Goal: Information Seeking & Learning: Learn about a topic

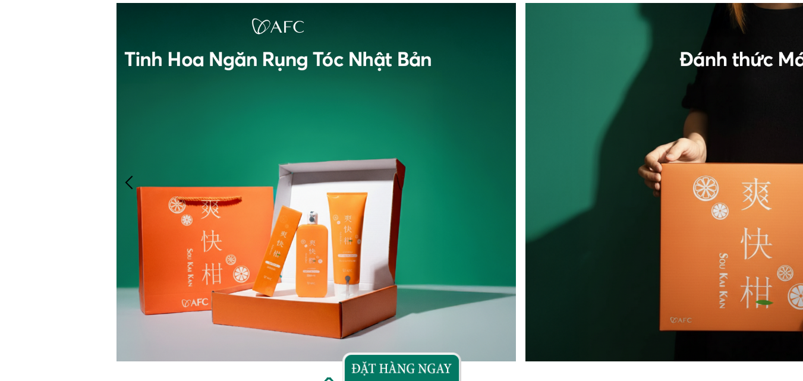
drag, startPoint x: 645, startPoint y: 199, endPoint x: 288, endPoint y: 195, distance: 356.5
click at [147, 206] on div at bounding box center [520, 182] width 960 height 358
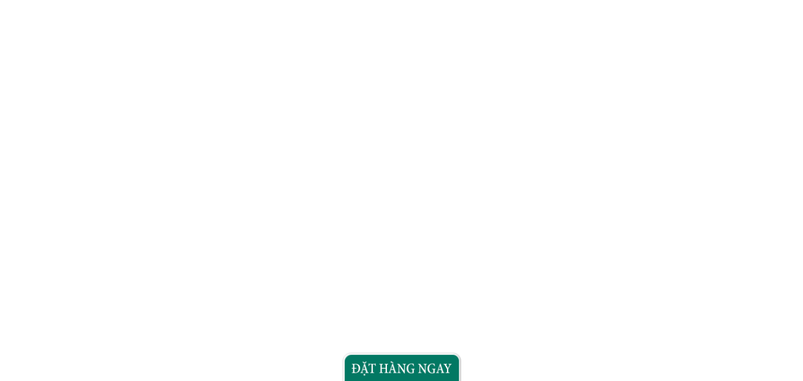
scroll to position [4396, 0]
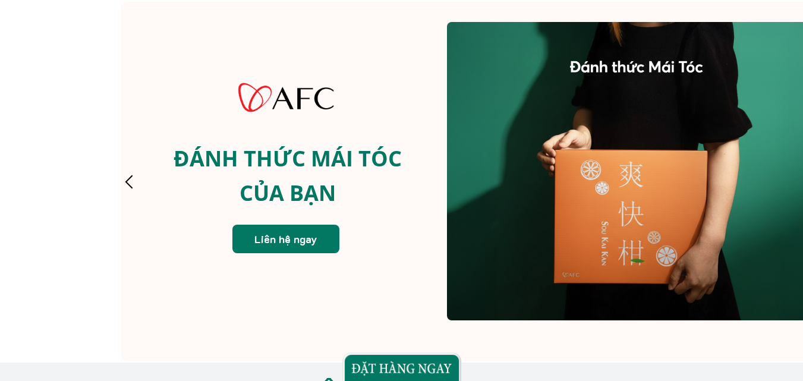
click at [126, 180] on div at bounding box center [129, 182] width 20 height 20
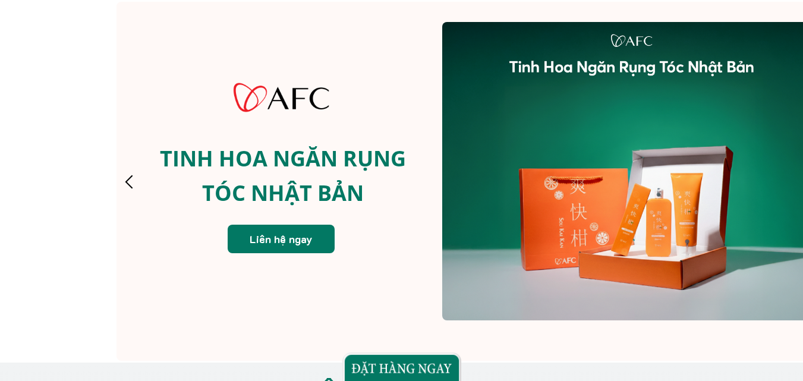
click at [126, 180] on div at bounding box center [129, 182] width 20 height 20
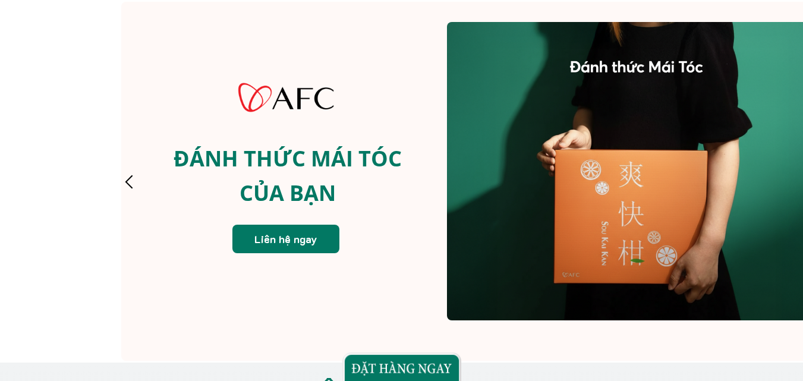
click at [126, 180] on div at bounding box center [129, 182] width 20 height 20
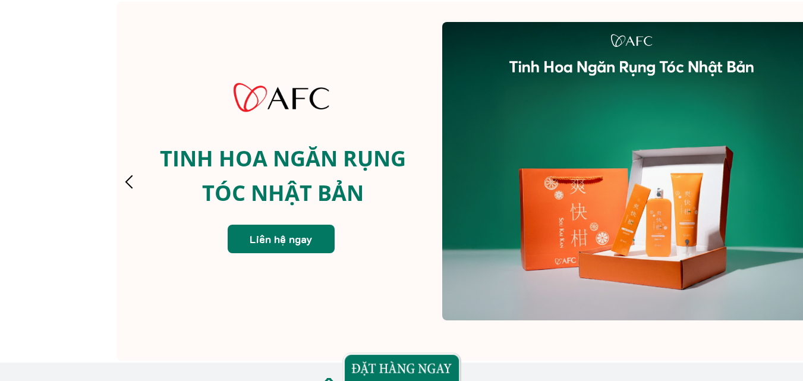
click at [126, 180] on div at bounding box center [129, 182] width 20 height 20
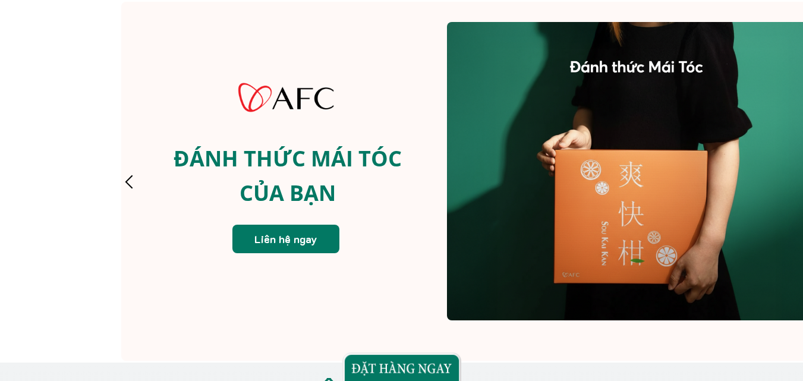
click at [126, 180] on div at bounding box center [129, 182] width 20 height 20
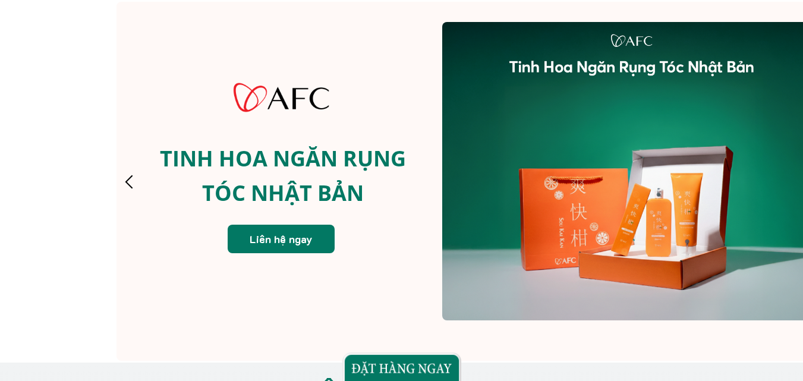
click at [126, 180] on div at bounding box center [129, 182] width 20 height 20
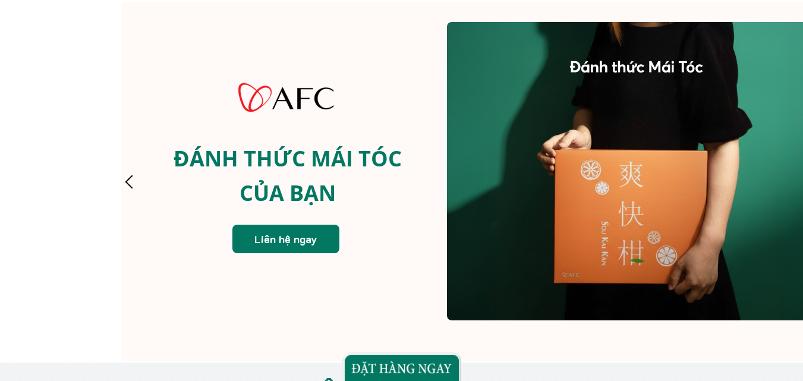
click at [270, 242] on p "Liên hệ ngay" at bounding box center [285, 239] width 107 height 29
click at [300, 236] on p "Liên hệ ngay" at bounding box center [285, 239] width 107 height 29
click at [136, 186] on div at bounding box center [129, 182] width 20 height 20
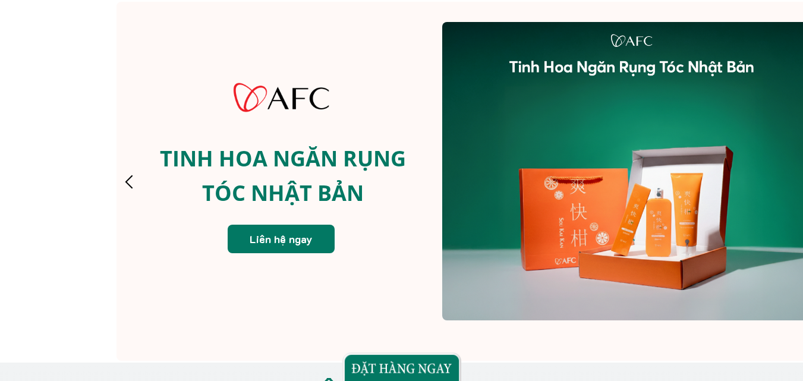
click at [274, 248] on p "Liên hệ ngay" at bounding box center [281, 239] width 107 height 29
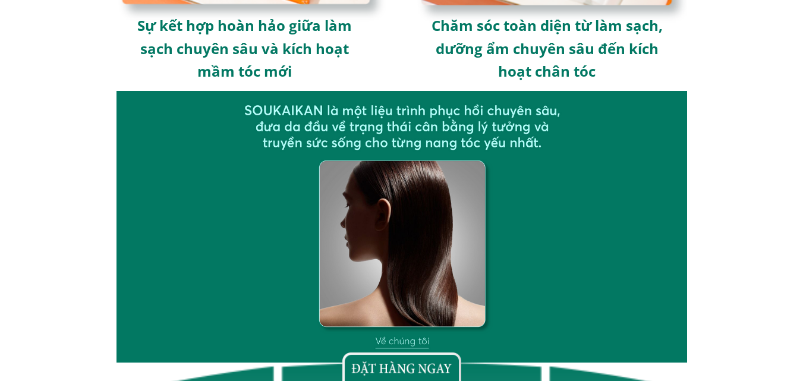
scroll to position [3747, 0]
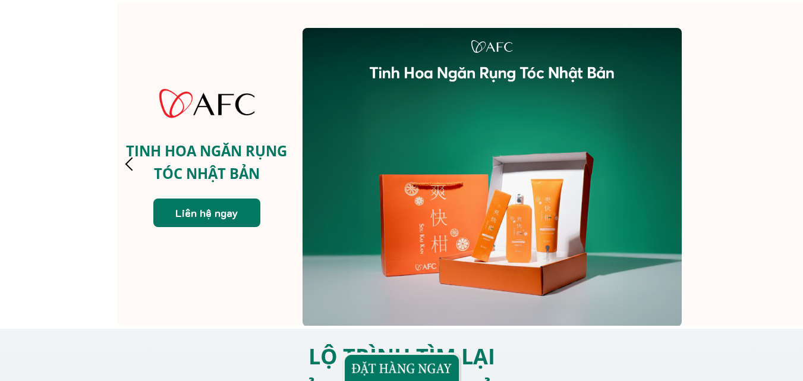
click at [212, 215] on p "Liên hệ ngay" at bounding box center [206, 212] width 107 height 29
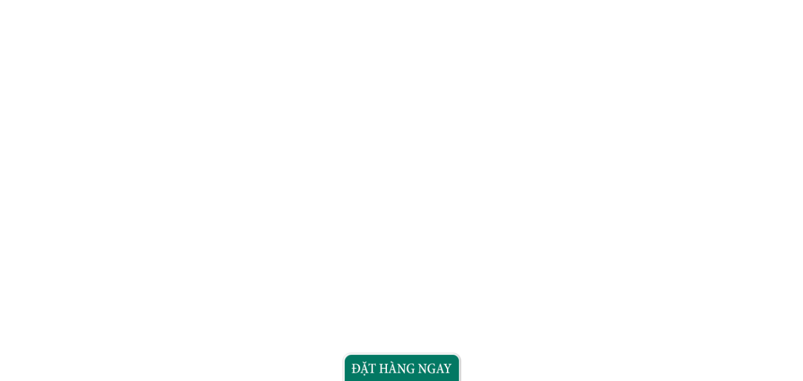
scroll to position [1545, 0]
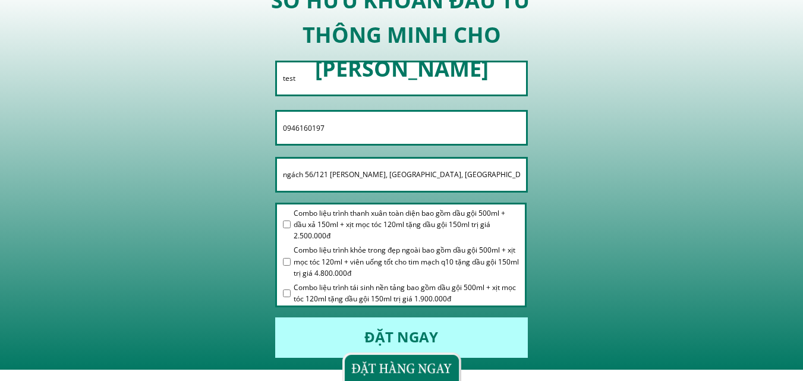
scroll to position [297, 0]
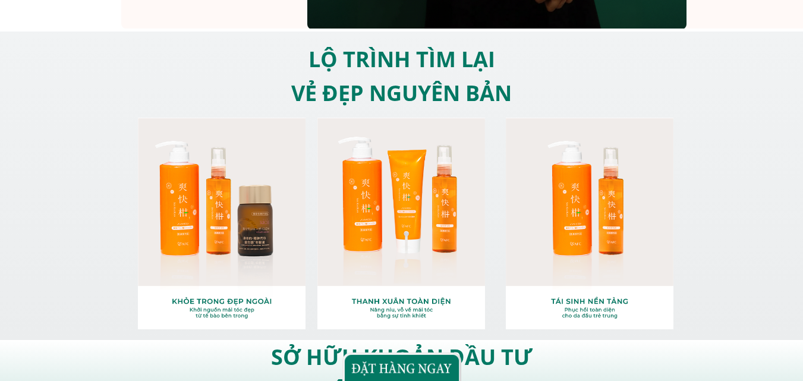
click at [256, 207] on div at bounding box center [222, 223] width 168 height 211
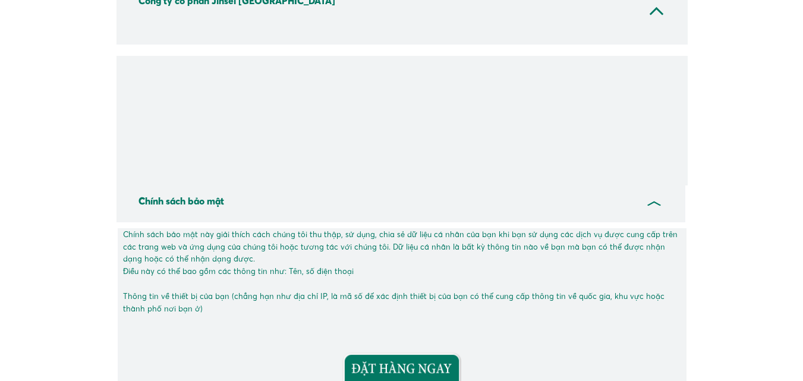
scroll to position [4895, 0]
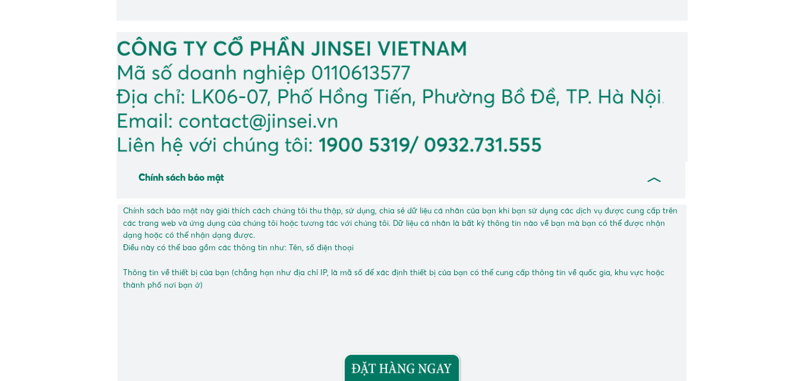
click at [659, 174] on div at bounding box center [400, 180] width 569 height 37
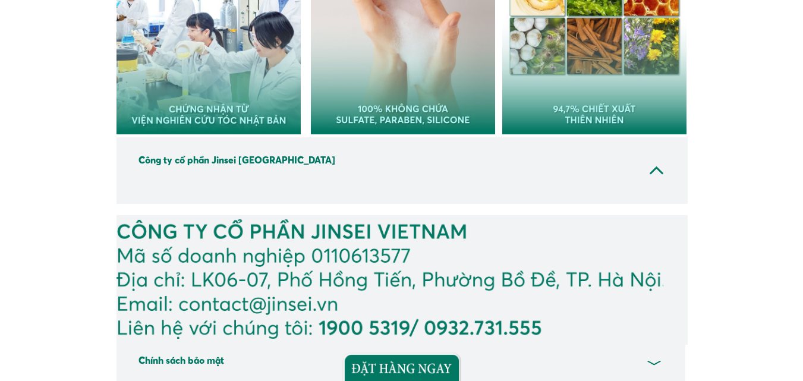
scroll to position [4712, 0]
click at [653, 173] on div at bounding box center [401, 170] width 571 height 67
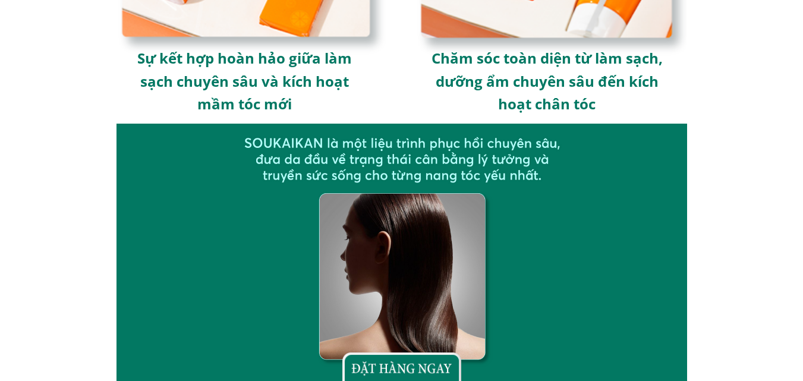
scroll to position [4037, 0]
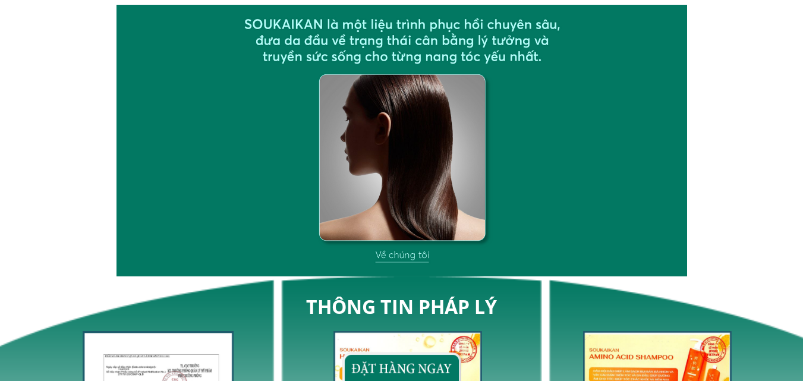
click at [405, 257] on div at bounding box center [401, 140] width 570 height 271
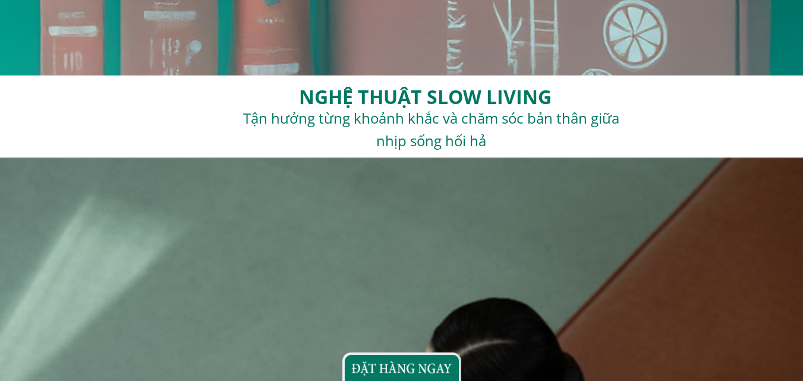
scroll to position [2255, 0]
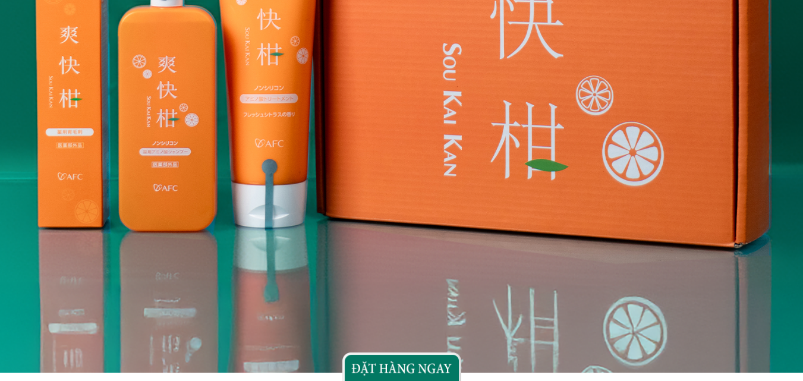
click at [419, 374] on div at bounding box center [401, 366] width 119 height 29
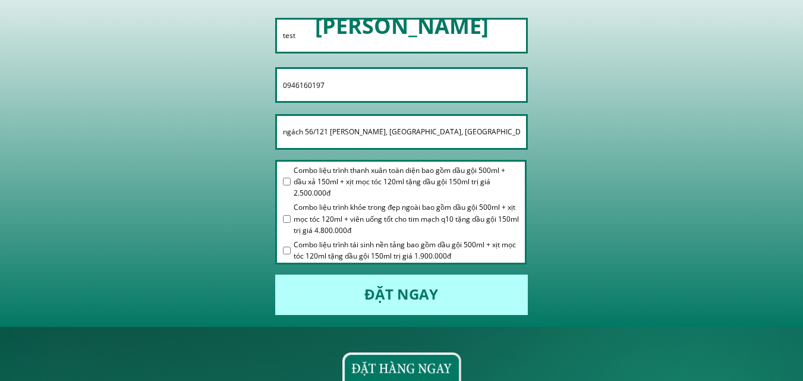
scroll to position [637, 0]
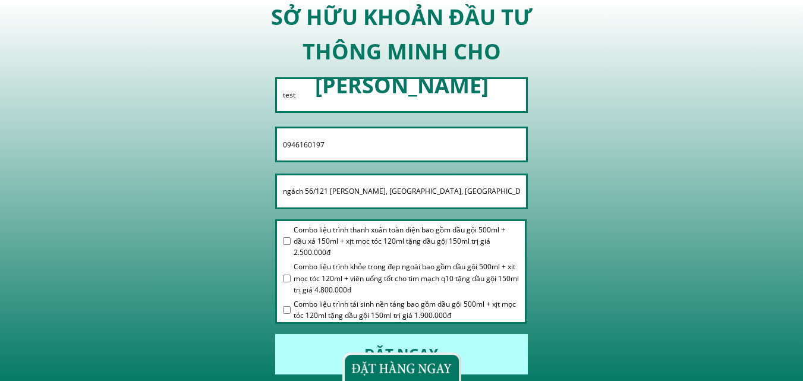
click at [352, 230] on span "Combo liệu trình thanh xuân toàn diện bao gồm dầu gội 500ml + dầu xả 150ml + xị…" at bounding box center [405, 241] width 225 height 34
click at [351, 232] on span "Combo liệu trình thanh xuân toàn diện bao gồm dầu gội 500ml + dầu xả 150ml + xị…" at bounding box center [405, 241] width 225 height 34
checkbox input "false"
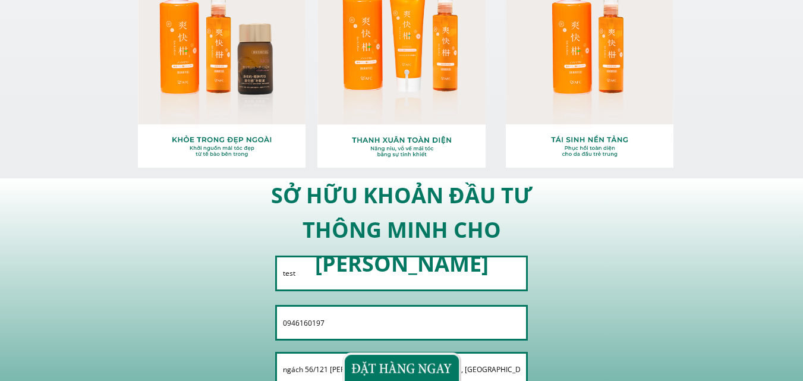
scroll to position [221, 0]
